Goal: Go to known website: Go to known website

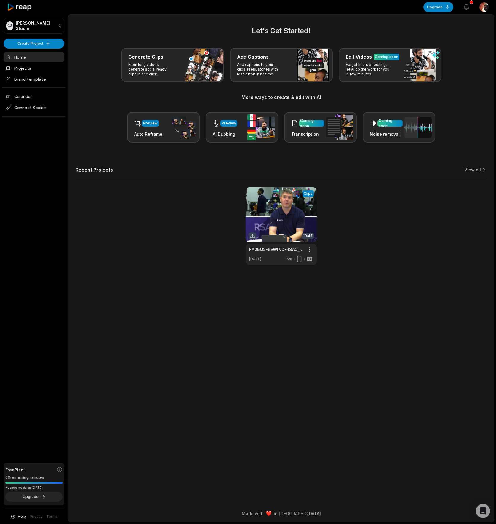
click at [30, 7] on icon at bounding box center [19, 7] width 25 height 8
